Goal: Task Accomplishment & Management: Complete application form

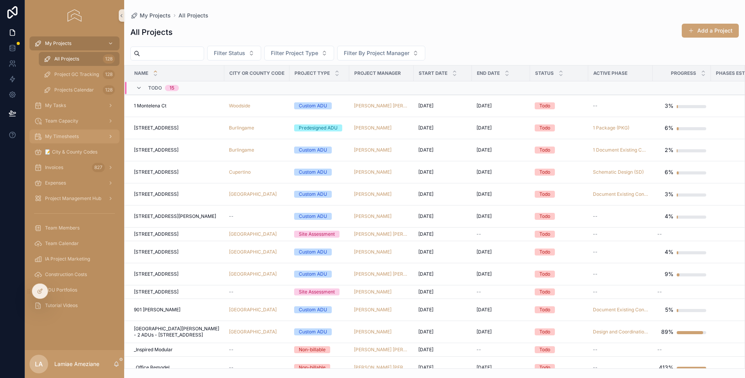
click at [70, 135] on span "My Timesheets" at bounding box center [62, 136] width 34 height 6
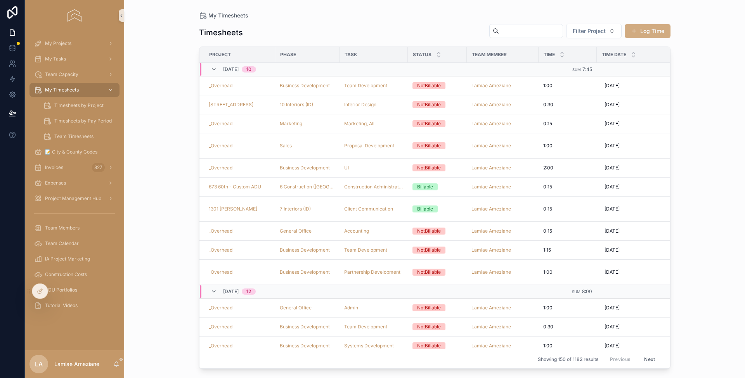
click at [652, 31] on button "Log Time" at bounding box center [648, 31] width 46 height 14
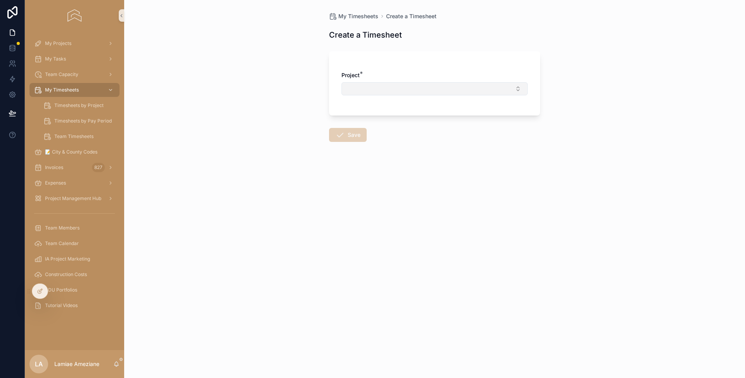
click at [430, 90] on button "Select Button" at bounding box center [434, 88] width 186 height 13
type input "*****"
click at [405, 118] on div "_Overhead" at bounding box center [434, 119] width 182 height 12
click at [391, 123] on button "Select Button" at bounding box center [434, 122] width 186 height 13
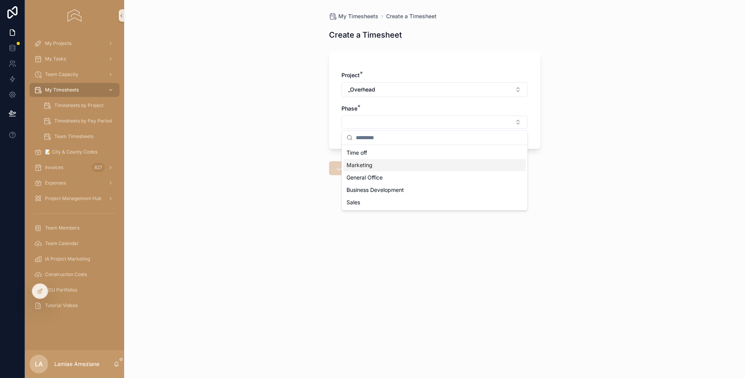
click at [380, 163] on div "Marketing" at bounding box center [434, 165] width 182 height 12
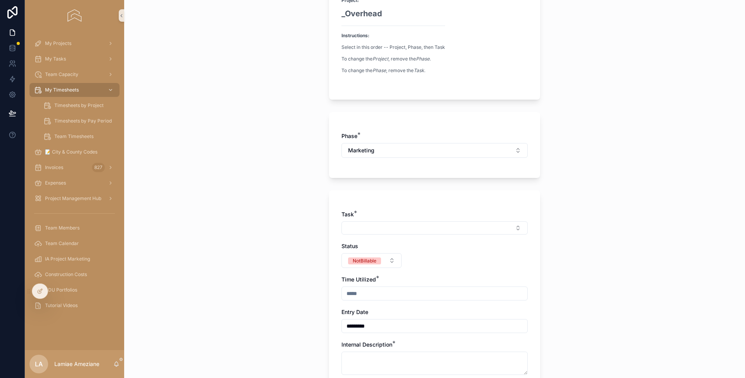
scroll to position [147, 0]
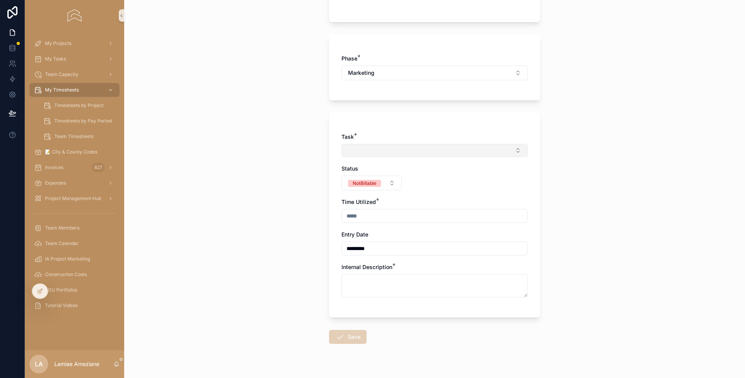
click at [375, 149] on button "Select Button" at bounding box center [434, 150] width 186 height 13
click at [369, 179] on span "Marketing, All" at bounding box center [361, 181] width 35 height 8
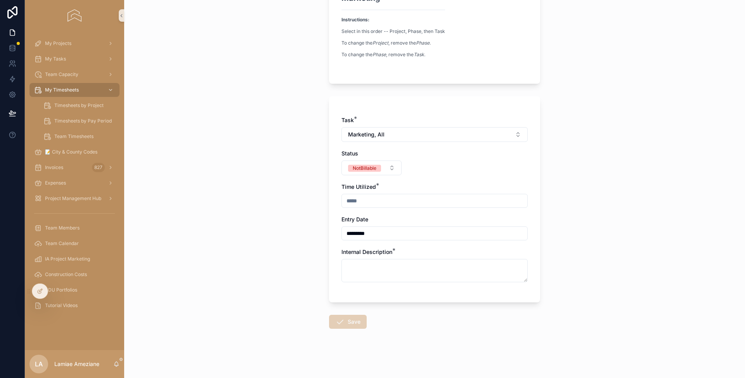
click at [361, 198] on input "scrollable content" at bounding box center [434, 201] width 185 height 11
type input "****"
click at [409, 265] on textarea "scrollable content" at bounding box center [434, 270] width 186 height 23
type textarea "*"
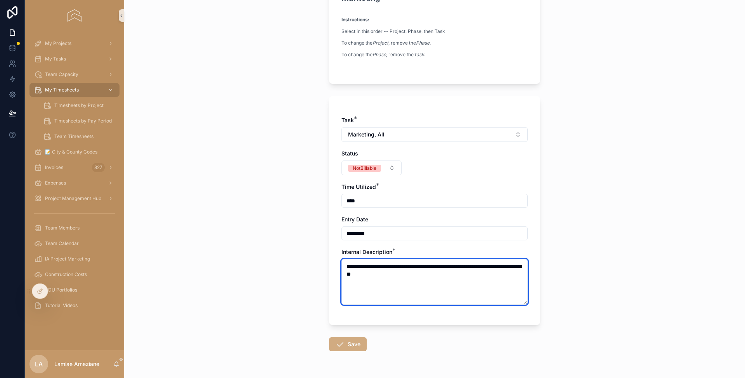
type textarea "**********"
click at [349, 344] on button "Save" at bounding box center [348, 345] width 38 height 14
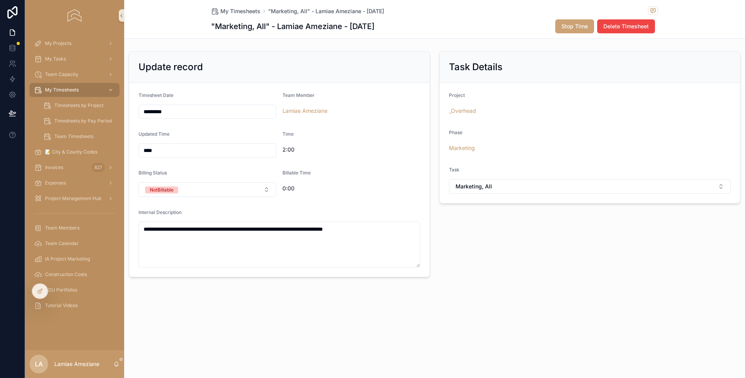
click at [512, 16] on div "My Timesheets "Marketing, All" - Lamiae Ameziane - 10-01-2025" at bounding box center [434, 11] width 447 height 10
click at [243, 11] on span "My Timesheets" at bounding box center [240, 11] width 40 height 8
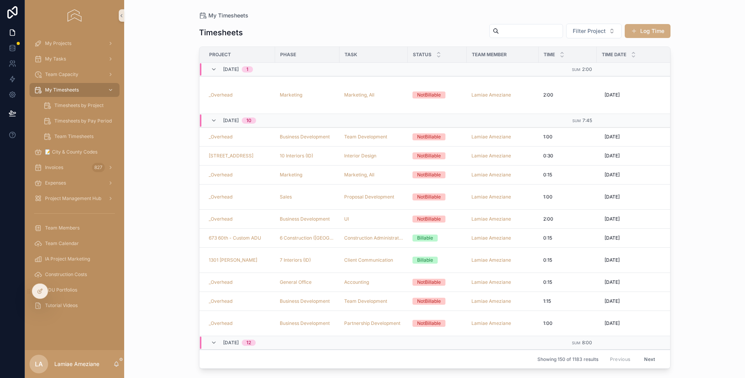
click at [658, 30] on button "Log Time" at bounding box center [648, 31] width 46 height 14
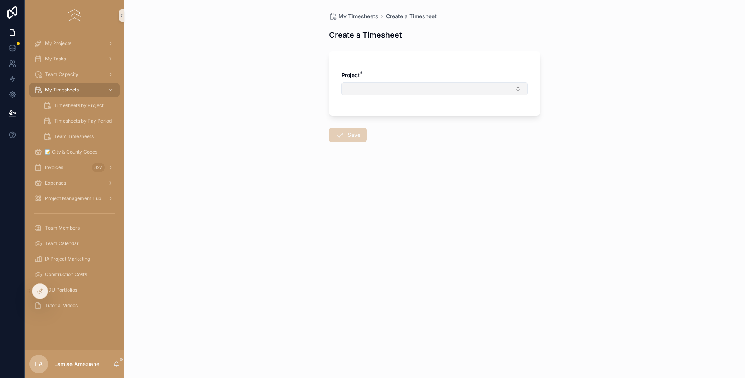
click at [393, 85] on button "Select Button" at bounding box center [434, 88] width 186 height 13
type input "********"
click at [391, 116] on div "251 Waterman Circle" at bounding box center [434, 119] width 182 height 12
drag, startPoint x: 398, startPoint y: 117, endPoint x: 408, endPoint y: 127, distance: 14.8
click at [398, 117] on button "Select Button" at bounding box center [434, 122] width 186 height 13
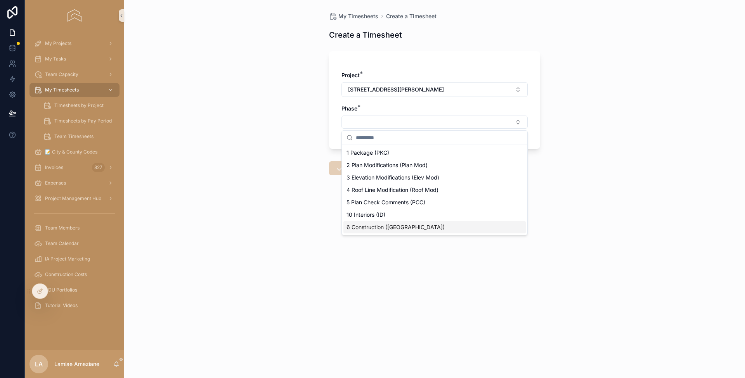
click at [407, 228] on div "6 Construction (CA)" at bounding box center [434, 227] width 182 height 12
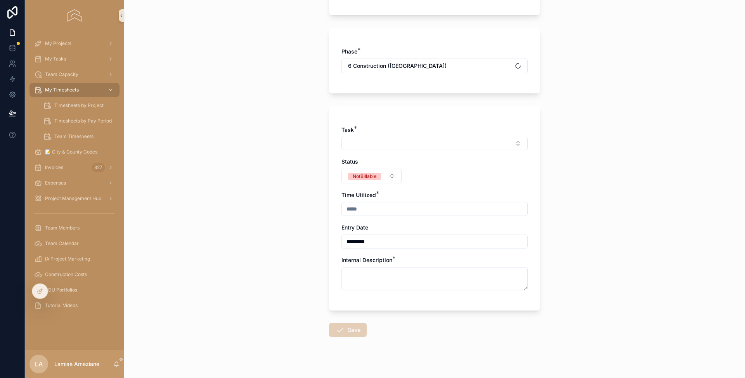
scroll to position [162, 0]
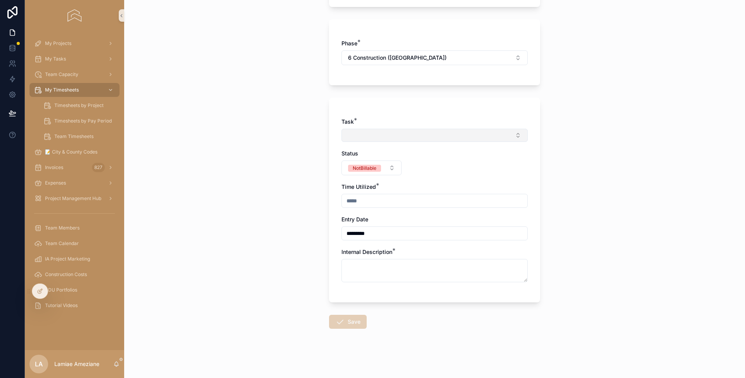
click at [382, 133] on button "Select Button" at bounding box center [434, 135] width 186 height 13
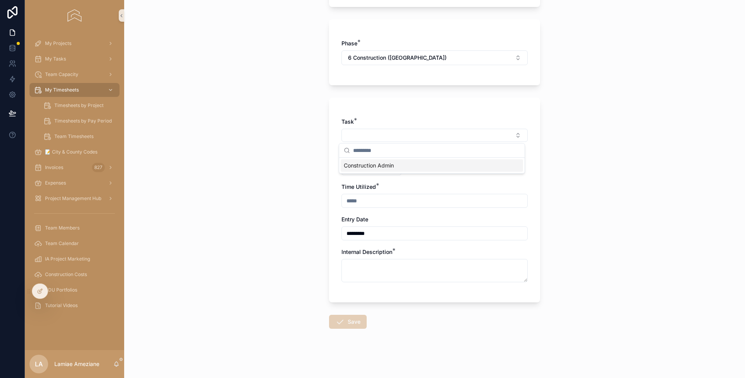
click at [395, 166] on div "Construction Admin" at bounding box center [432, 165] width 182 height 12
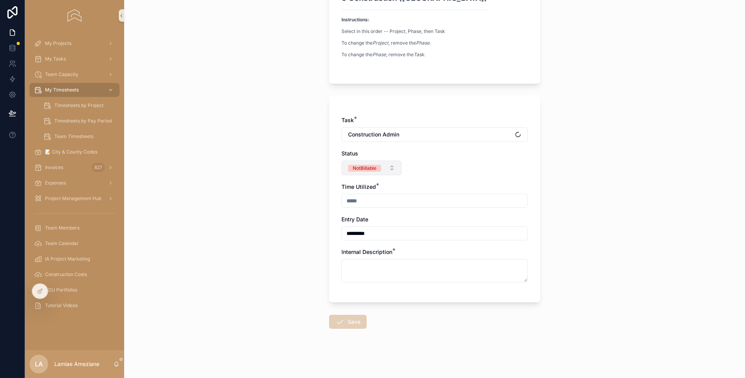
click at [380, 168] on button "NotBillable" at bounding box center [371, 168] width 60 height 15
click at [420, 121] on div "Task *" at bounding box center [434, 120] width 186 height 8
click at [422, 137] on button "Construction Admin" at bounding box center [434, 134] width 186 height 15
click at [419, 114] on div "Task * Construction Admin Status NotBillable Time Utilized * Entry Date *******…" at bounding box center [434, 199] width 211 height 206
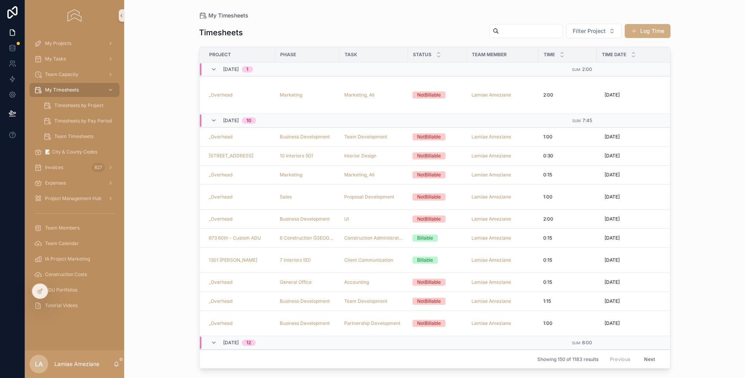
click at [644, 29] on button "Log Time" at bounding box center [648, 31] width 46 height 14
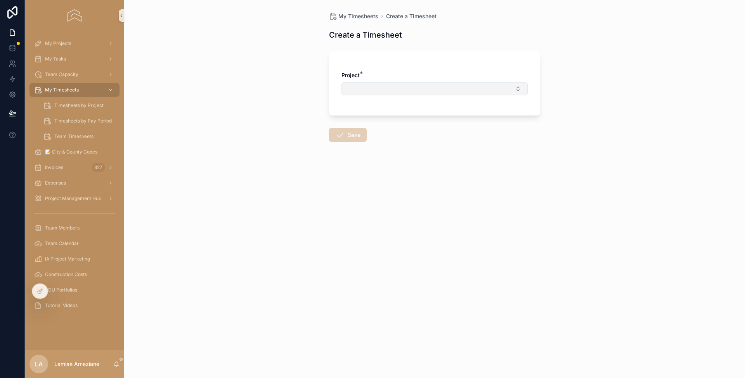
click at [387, 89] on button "Select Button" at bounding box center [434, 88] width 186 height 13
type input "***"
click at [391, 119] on span "251 Waterman Circle" at bounding box center [395, 120] width 96 height 8
click at [390, 121] on button "Select Button" at bounding box center [434, 122] width 186 height 13
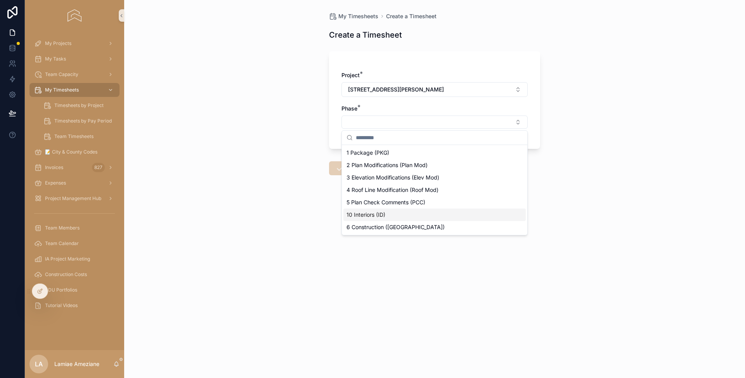
click at [394, 217] on div "10 Interiors (ID)" at bounding box center [434, 215] width 182 height 12
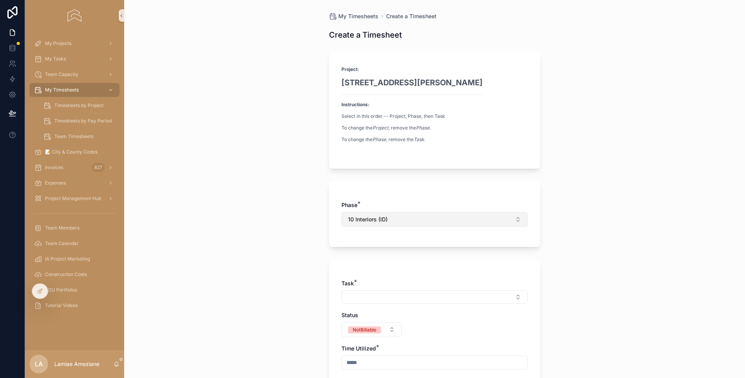
scroll to position [69, 0]
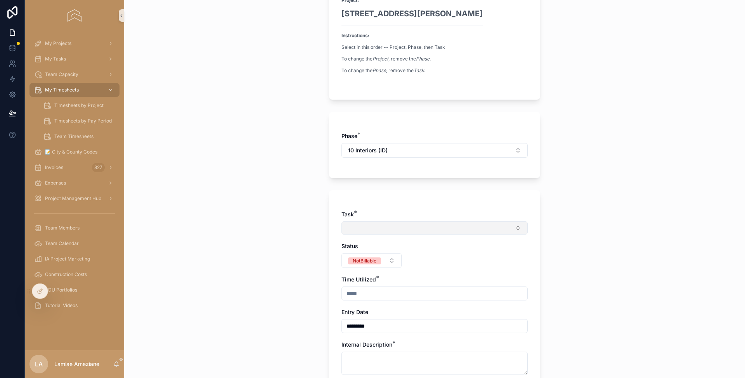
click at [398, 231] on button "Select Button" at bounding box center [434, 228] width 186 height 13
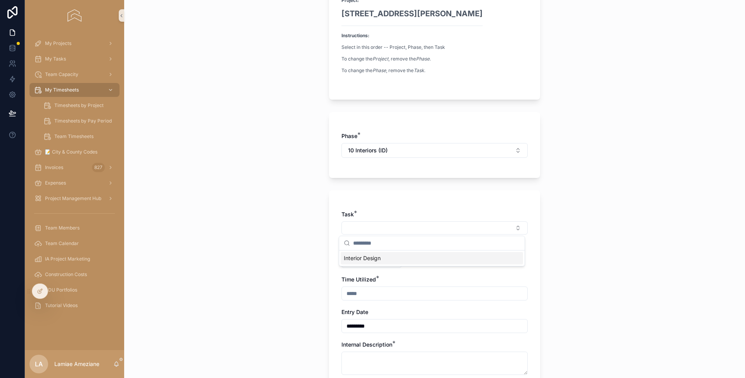
click at [395, 258] on div "Interior Design" at bounding box center [432, 258] width 182 height 12
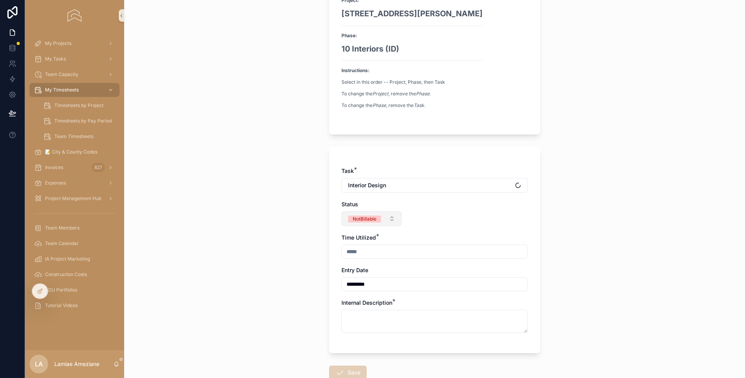
click at [378, 221] on span "NotBillable" at bounding box center [364, 219] width 33 height 7
click at [366, 259] on div "Billable" at bounding box center [368, 261] width 93 height 12
click at [389, 251] on input "scrollable content" at bounding box center [434, 251] width 185 height 11
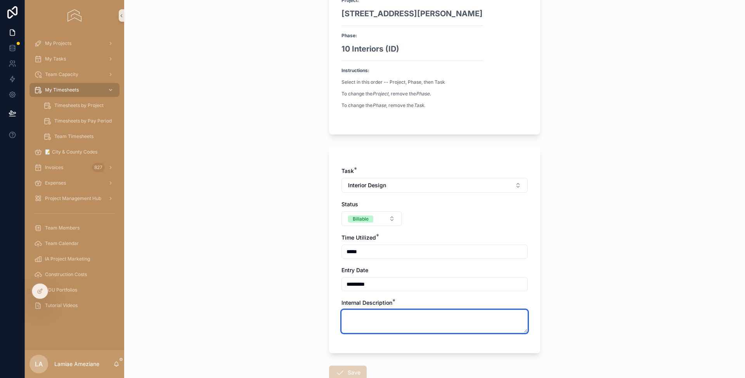
type input "****"
click at [368, 324] on textarea "scrollable content" at bounding box center [434, 321] width 186 height 23
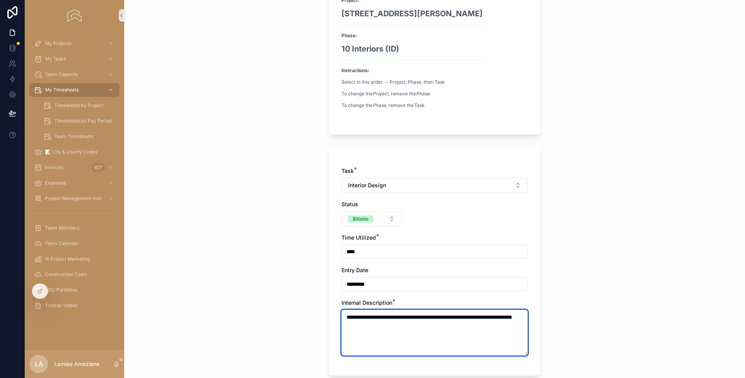
scroll to position [142, 0]
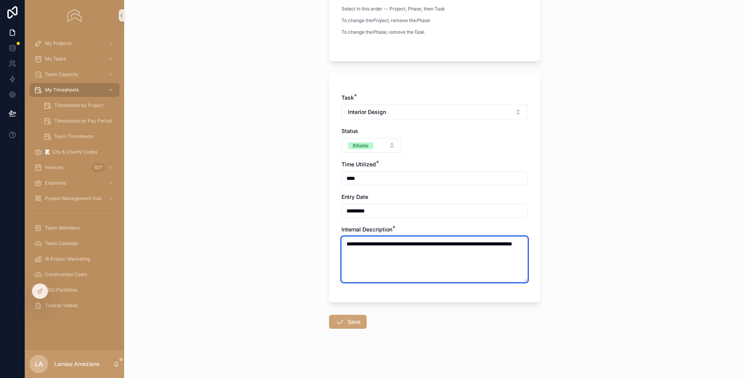
type textarea "**********"
click at [364, 181] on input "****" at bounding box center [434, 178] width 185 height 11
type input "****"
click at [415, 254] on textarea "**********" at bounding box center [434, 260] width 186 height 46
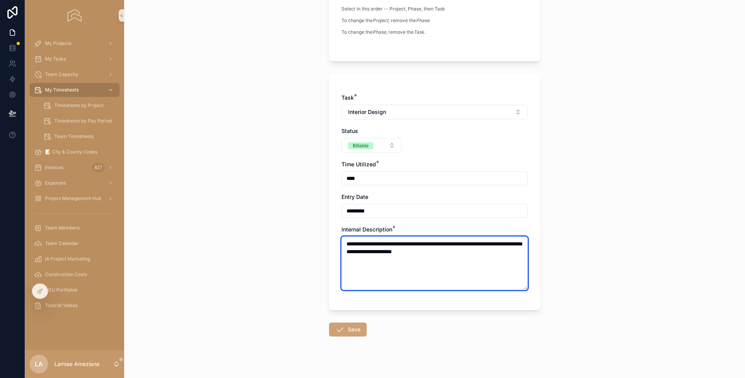
type textarea "**********"
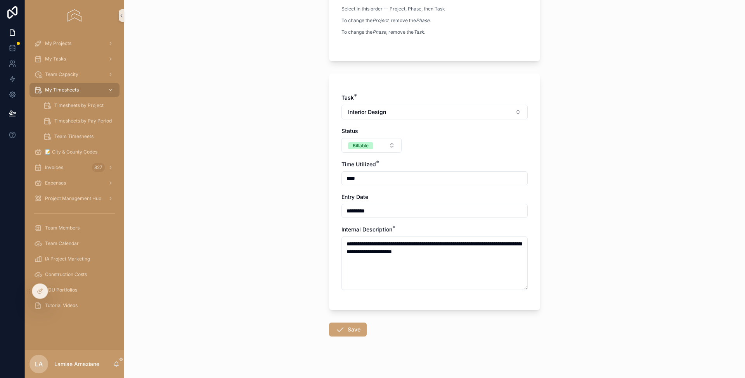
click at [347, 329] on button "Save" at bounding box center [348, 330] width 38 height 14
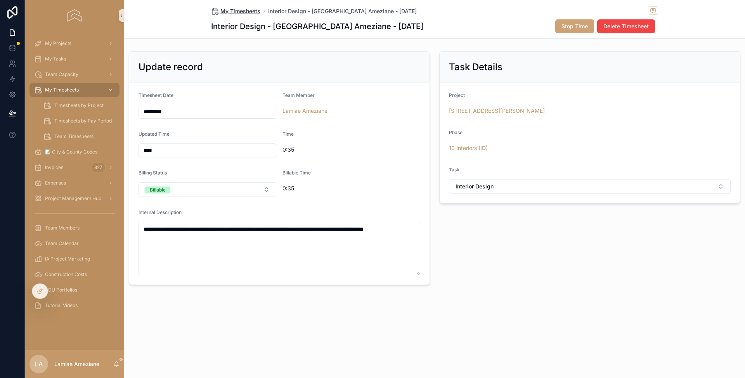
click at [234, 14] on span "My Timesheets" at bounding box center [240, 11] width 40 height 8
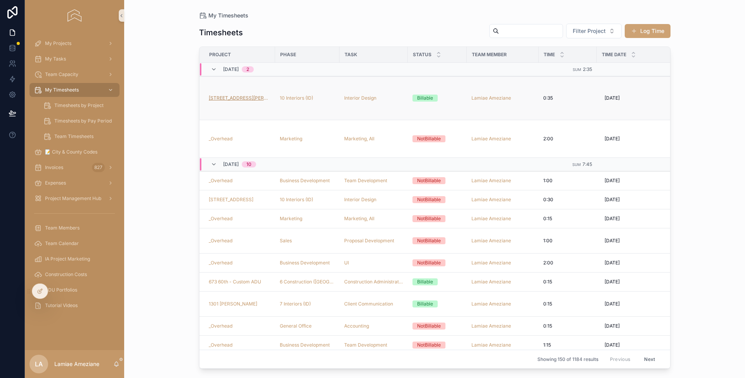
click at [248, 95] on span "251 Waterman Circle" at bounding box center [240, 98] width 62 height 6
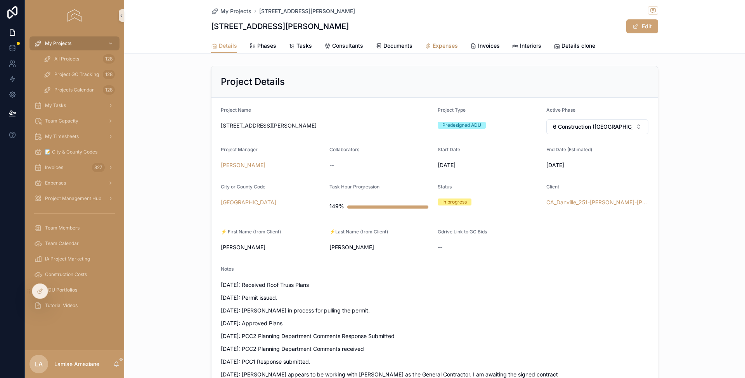
click at [436, 45] on span "Expenses" at bounding box center [445, 46] width 25 height 8
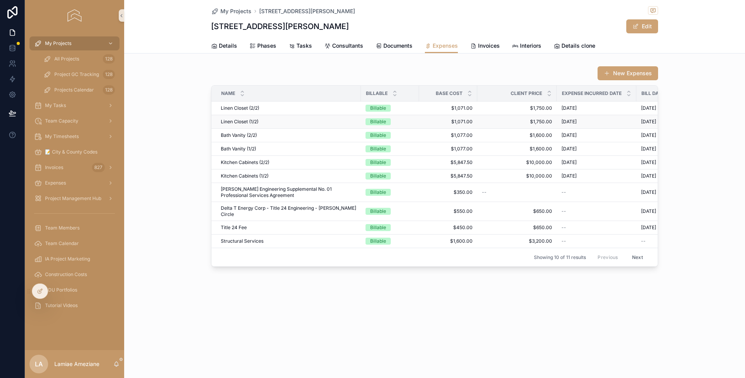
click at [340, 122] on div "Linen Closet (1/2) Linen Closet (1/2)" at bounding box center [288, 122] width 135 height 6
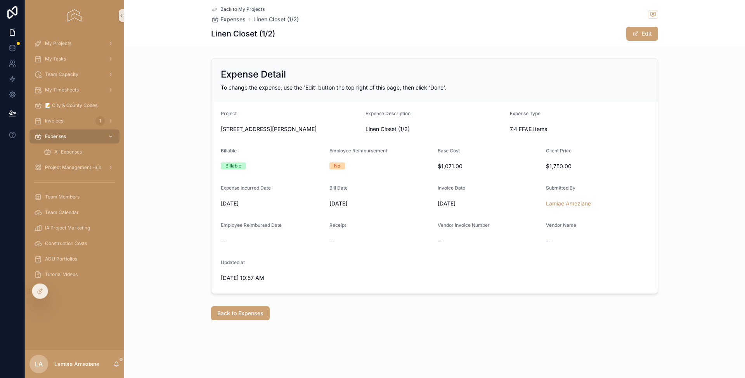
click at [236, 7] on span "Back to My Projects" at bounding box center [242, 9] width 44 height 6
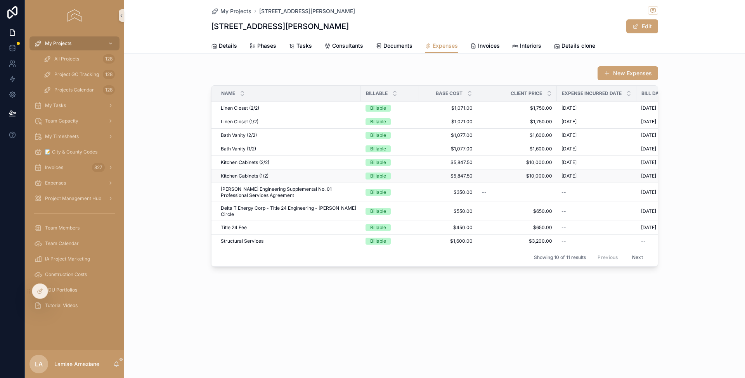
click at [350, 178] on div "Kitchen Cabinets (1/2) Kitchen Cabinets (1/2)" at bounding box center [288, 176] width 135 height 6
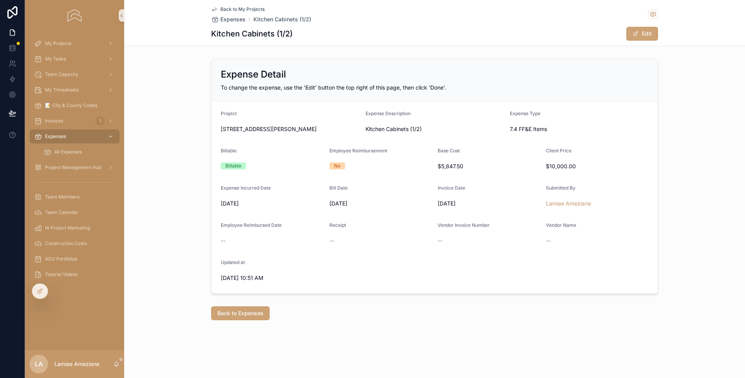
click at [241, 9] on span "Back to My Projects" at bounding box center [242, 9] width 44 height 6
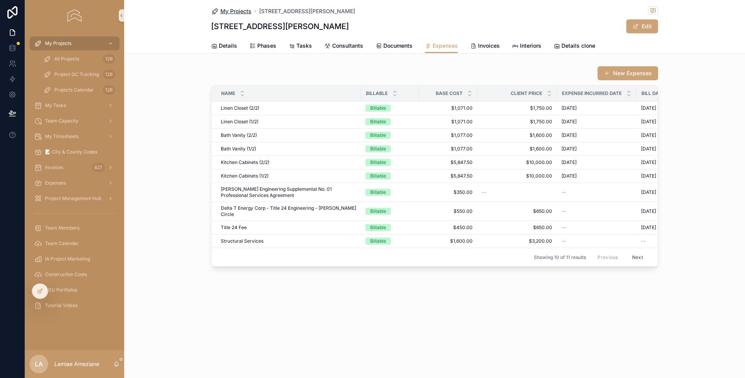
click at [242, 9] on span "My Projects" at bounding box center [235, 11] width 31 height 8
